Goal: Task Accomplishment & Management: Complete application form

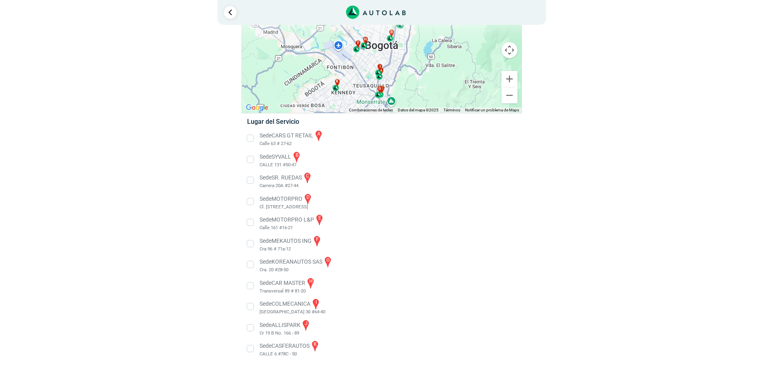
scroll to position [54, 0]
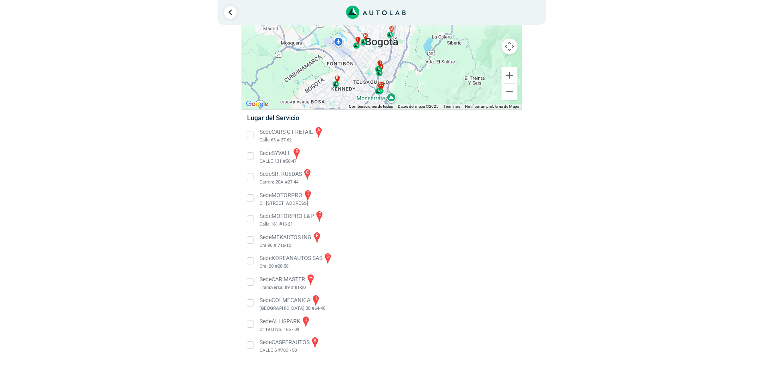
click at [250, 135] on li "Sede CARS GT RETAIL a Calle 63 # 27-62" at bounding box center [381, 135] width 281 height 18
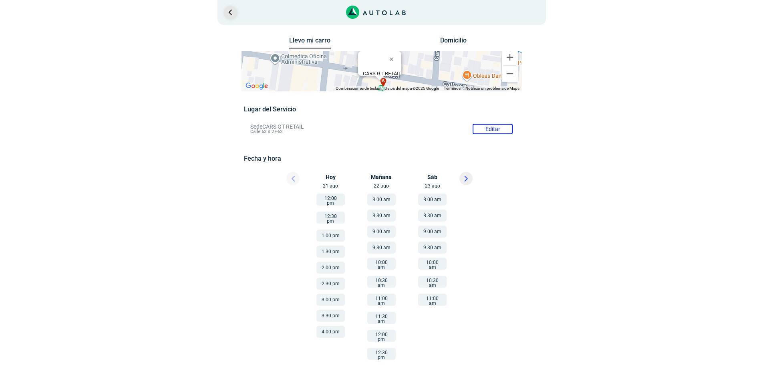
click at [228, 14] on link "Ir al paso anterior" at bounding box center [230, 12] width 13 height 13
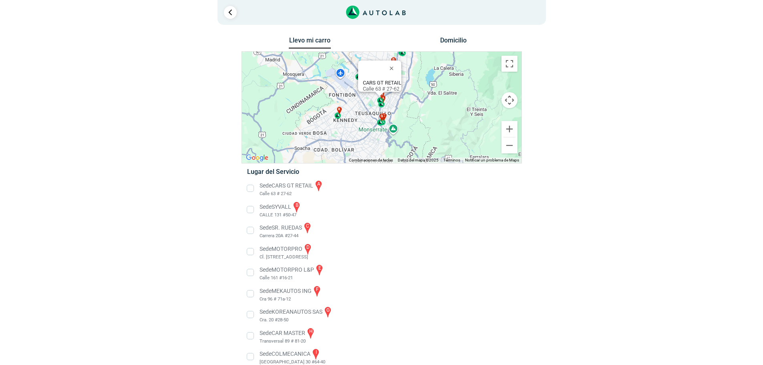
click at [250, 253] on li "Sede MOTORPRO d Cl. [STREET_ADDRESS]" at bounding box center [381, 252] width 281 height 18
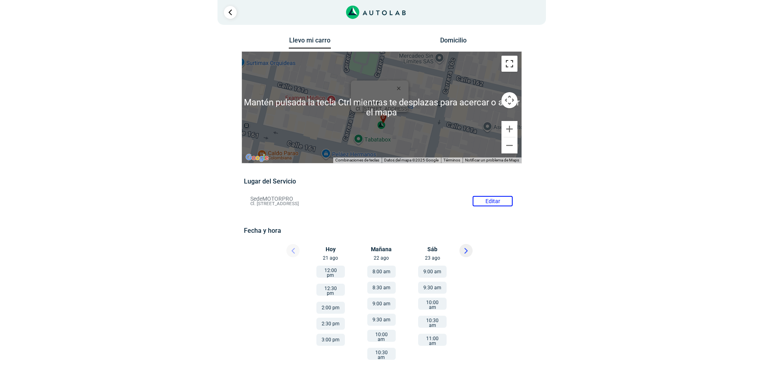
click at [508, 66] on button "Cambiar a la vista en pantalla completa" at bounding box center [510, 64] width 16 height 16
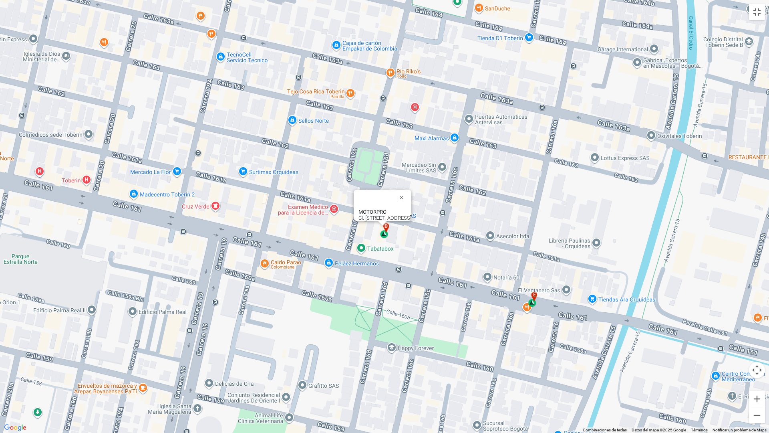
click at [387, 238] on div "d" at bounding box center [384, 230] width 9 height 15
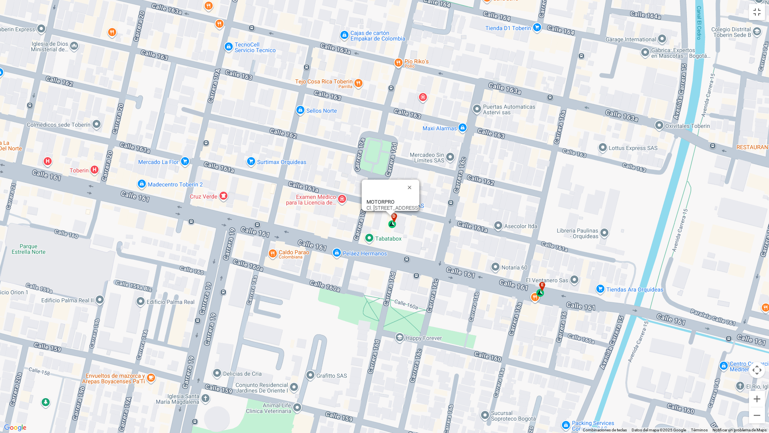
drag, startPoint x: 373, startPoint y: 246, endPoint x: 381, endPoint y: 257, distance: 13.5
click at [381, 257] on div "a b c d e f g" at bounding box center [384, 216] width 769 height 433
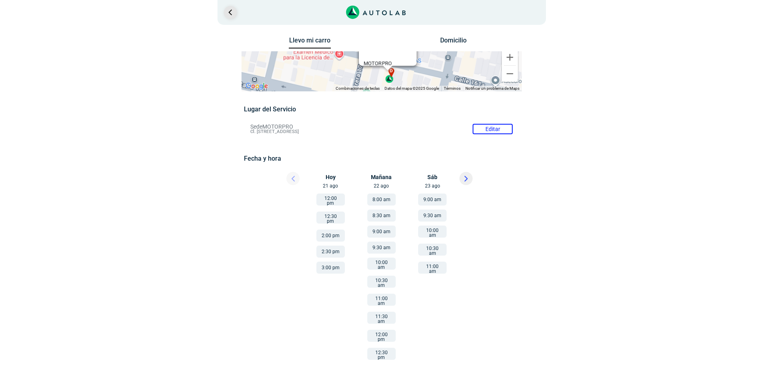
click at [229, 14] on link "Ir al paso anterior" at bounding box center [230, 12] width 13 height 13
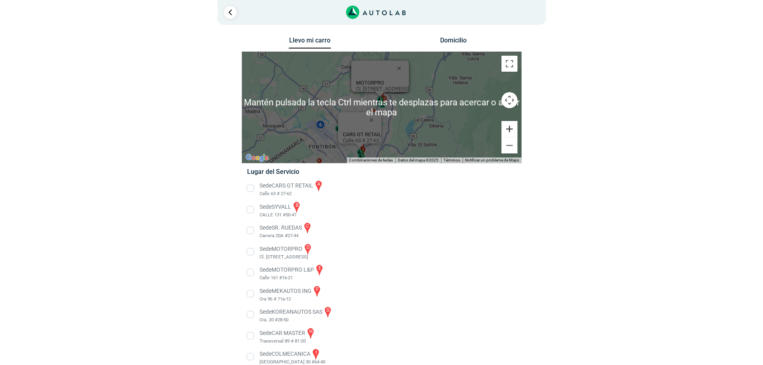
click at [511, 132] on button "Ampliar" at bounding box center [510, 129] width 16 height 16
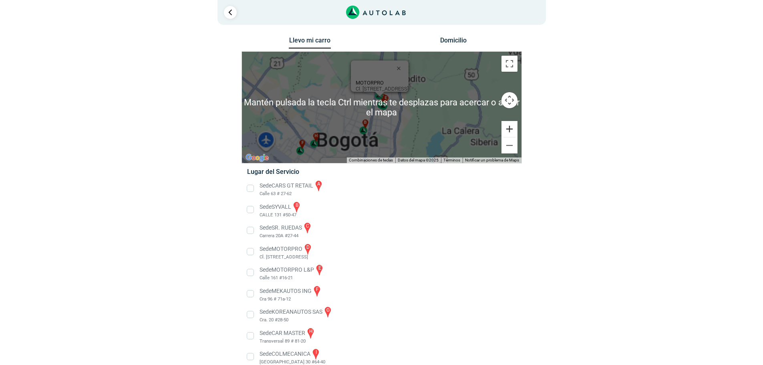
click at [511, 132] on button "Ampliar" at bounding box center [510, 129] width 16 height 16
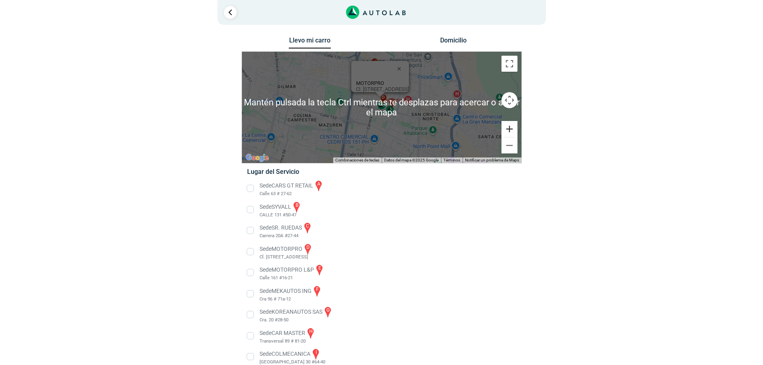
click at [511, 132] on button "Ampliar" at bounding box center [510, 129] width 16 height 16
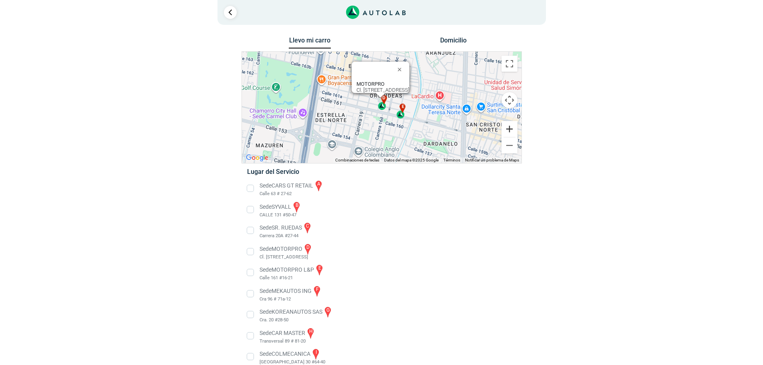
click at [511, 132] on button "Ampliar" at bounding box center [510, 129] width 16 height 16
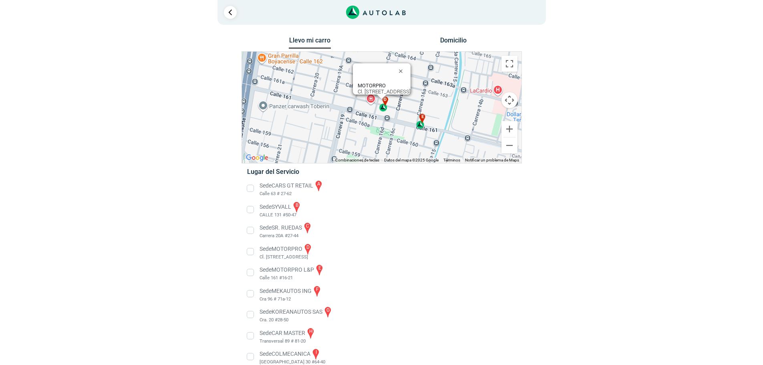
click at [421, 127] on div "e" at bounding box center [420, 121] width 9 height 15
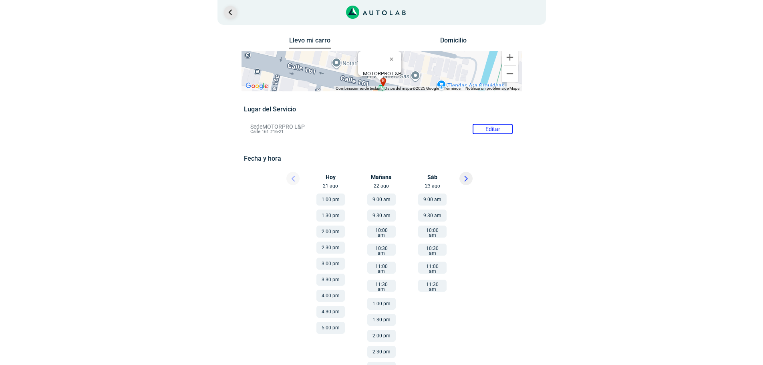
click at [231, 17] on link "Ir al paso anterior" at bounding box center [230, 12] width 13 height 13
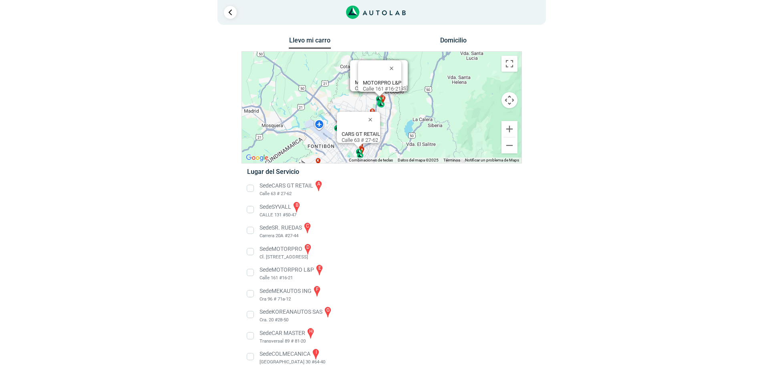
click at [261, 213] on li "Sede SYVALL b CALLE 131 #50-47" at bounding box center [381, 210] width 281 height 18
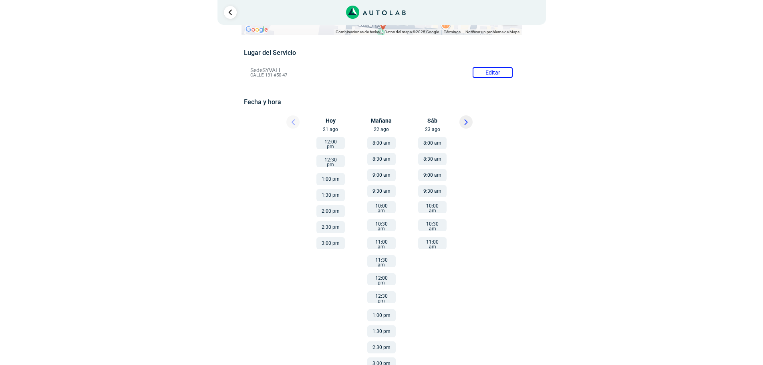
scroll to position [60, 0]
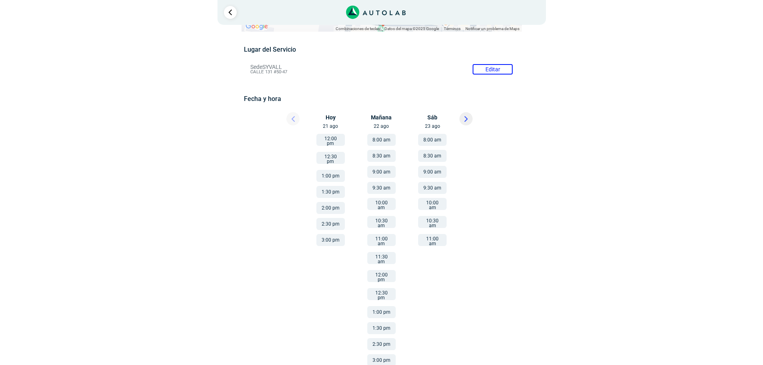
click at [385, 270] on button "12:00 pm" at bounding box center [381, 276] width 28 height 12
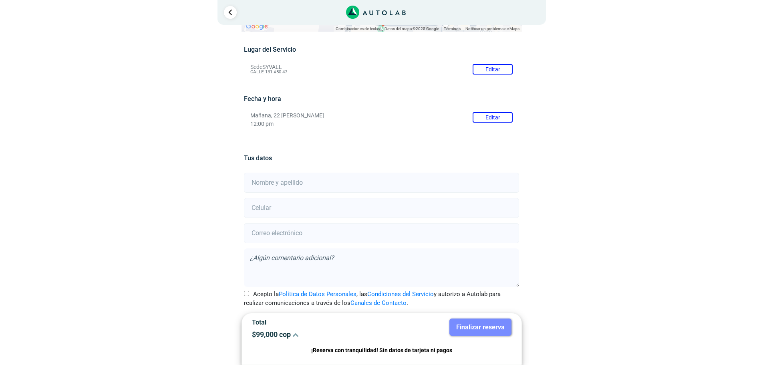
scroll to position [70, 0]
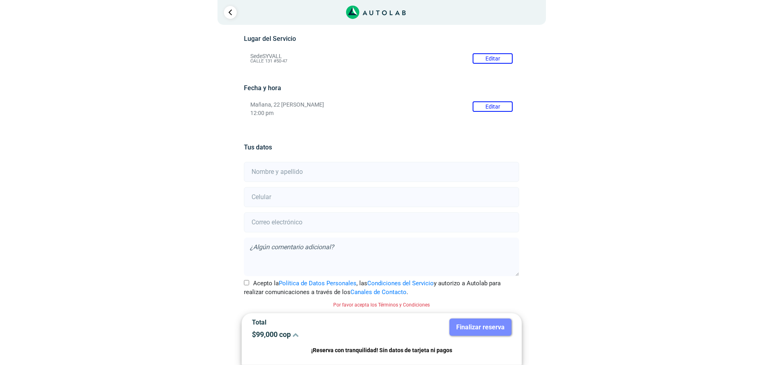
click at [315, 164] on input "text" at bounding box center [381, 172] width 275 height 20
type input "[PERSON_NAME]"
click at [294, 198] on input "number" at bounding box center [381, 197] width 275 height 20
type input "3228962532"
click at [304, 219] on input "email" at bounding box center [381, 222] width 275 height 20
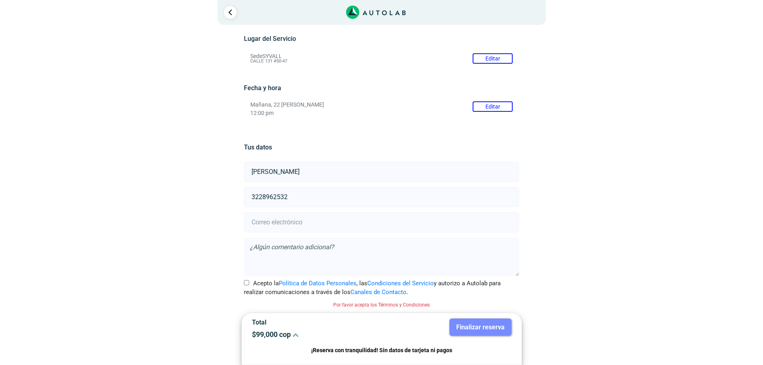
type input "[EMAIL_ADDRESS][DOMAIN_NAME]"
click at [245, 280] on input "Acepto la Política de Datos Personales , las Condiciones del Servicio y autoriz…" at bounding box center [246, 282] width 5 height 5
checkbox input "true"
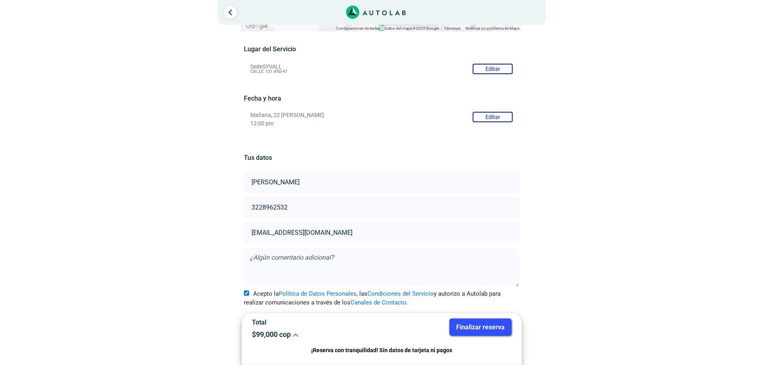
scroll to position [60, 0]
click at [500, 324] on button "Finalizar reserva" at bounding box center [480, 326] width 62 height 17
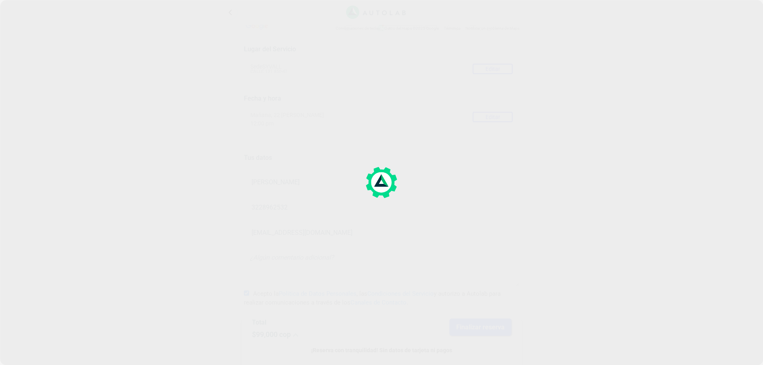
scroll to position [0, 0]
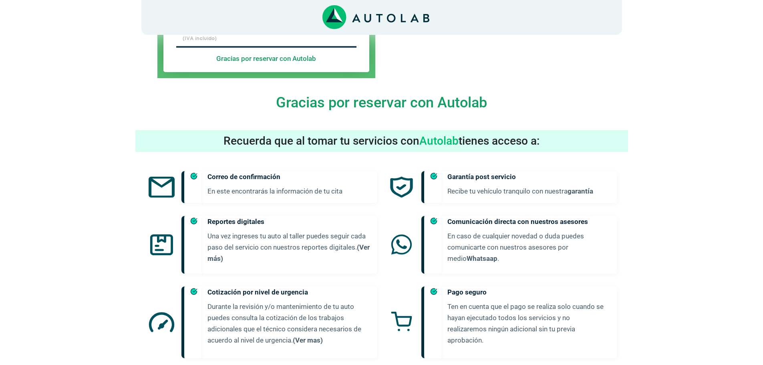
scroll to position [320, 0]
